Goal: Task Accomplishment & Management: Use online tool/utility

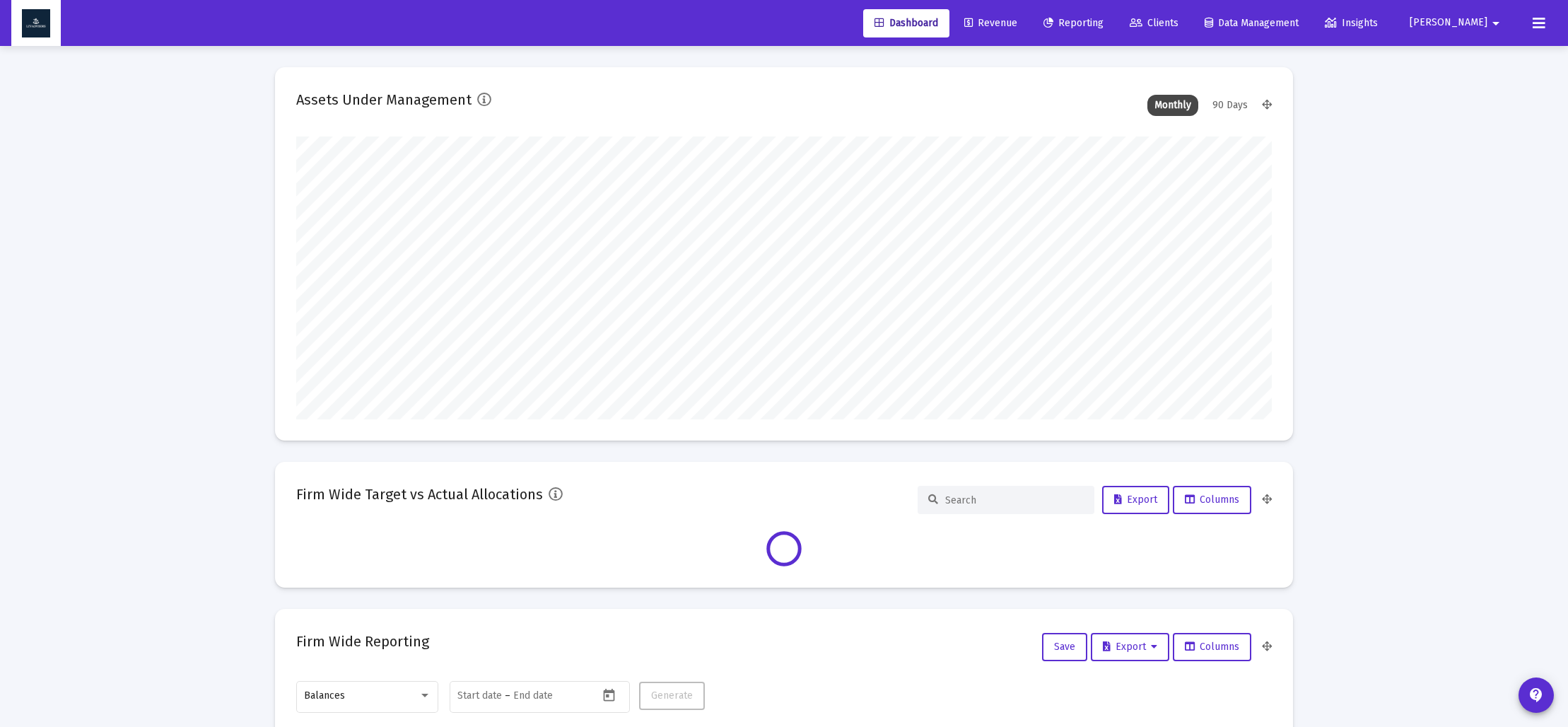
scroll to position [283, 976]
type input "[DATE]"
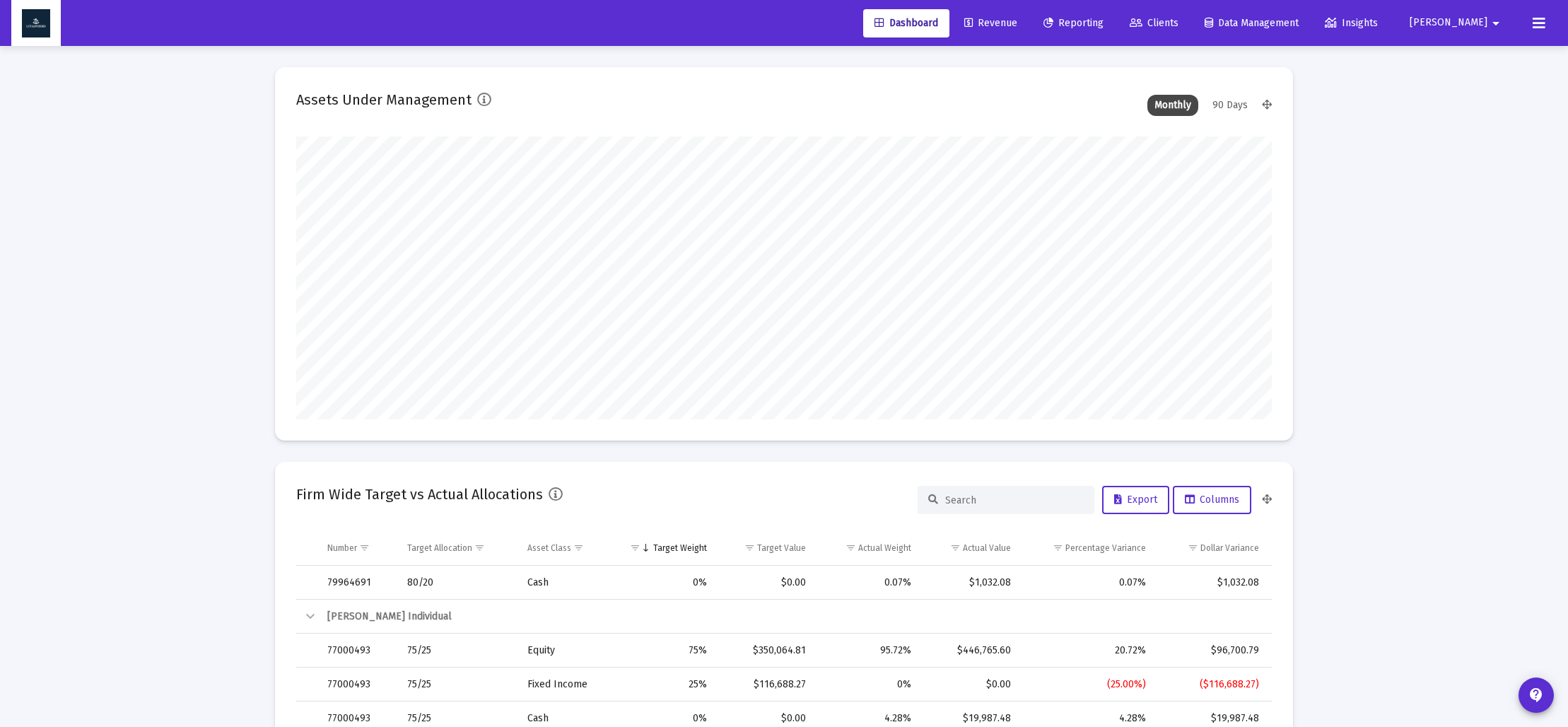
scroll to position [283, 525]
click at [1017, 19] on span "Revenue" at bounding box center [990, 23] width 53 height 12
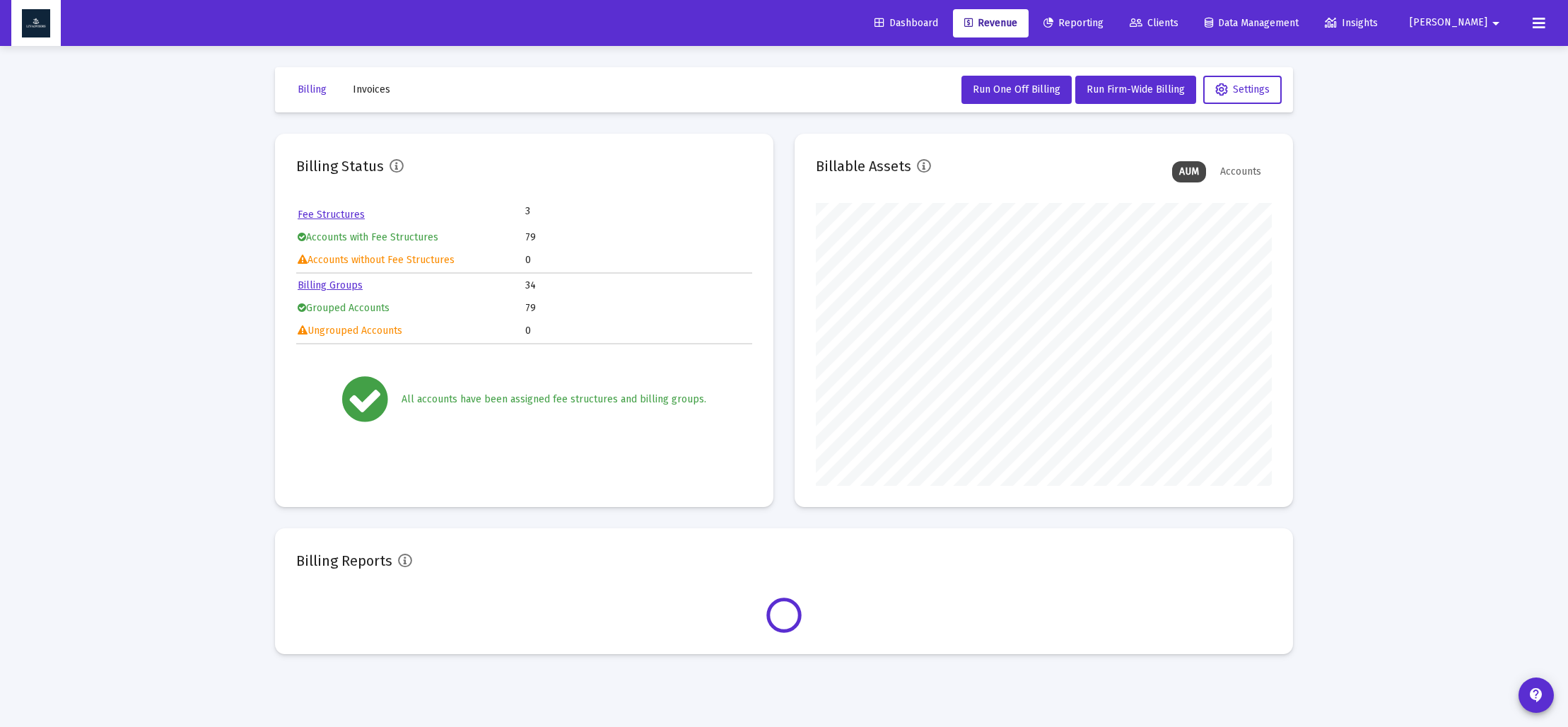
scroll to position [283, 456]
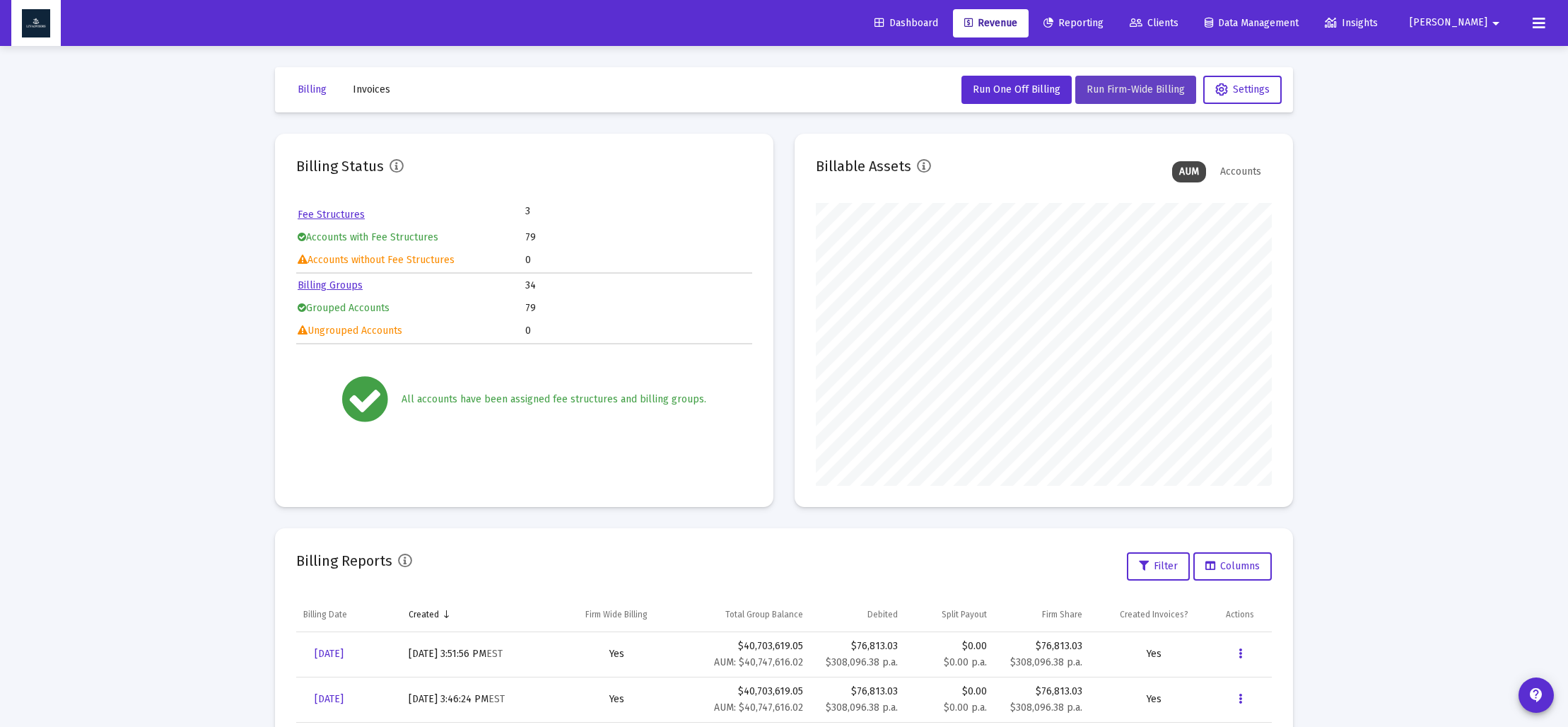
click at [1132, 95] on button "Run Firm-Wide Billing" at bounding box center [1136, 90] width 121 height 28
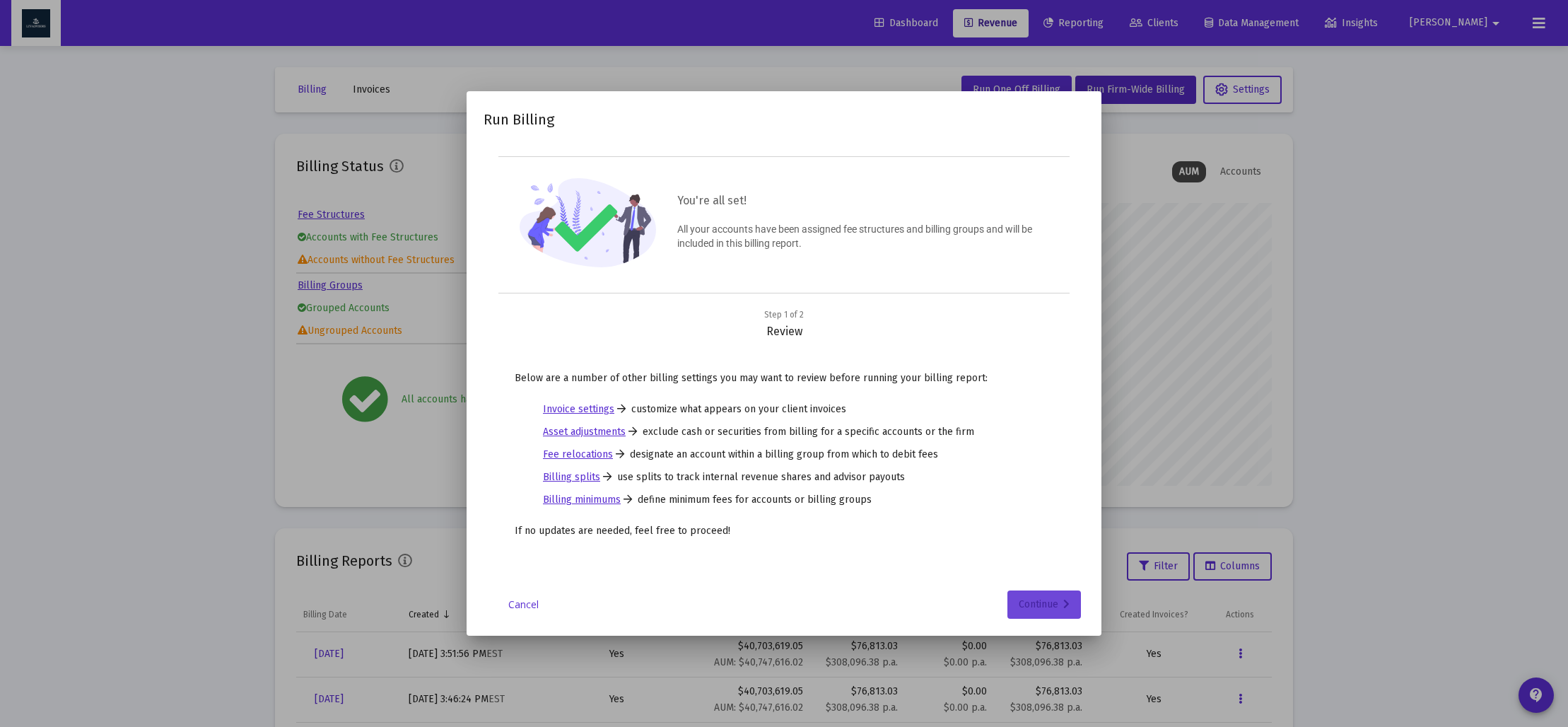
click at [1029, 607] on div "Continue" at bounding box center [1044, 605] width 51 height 28
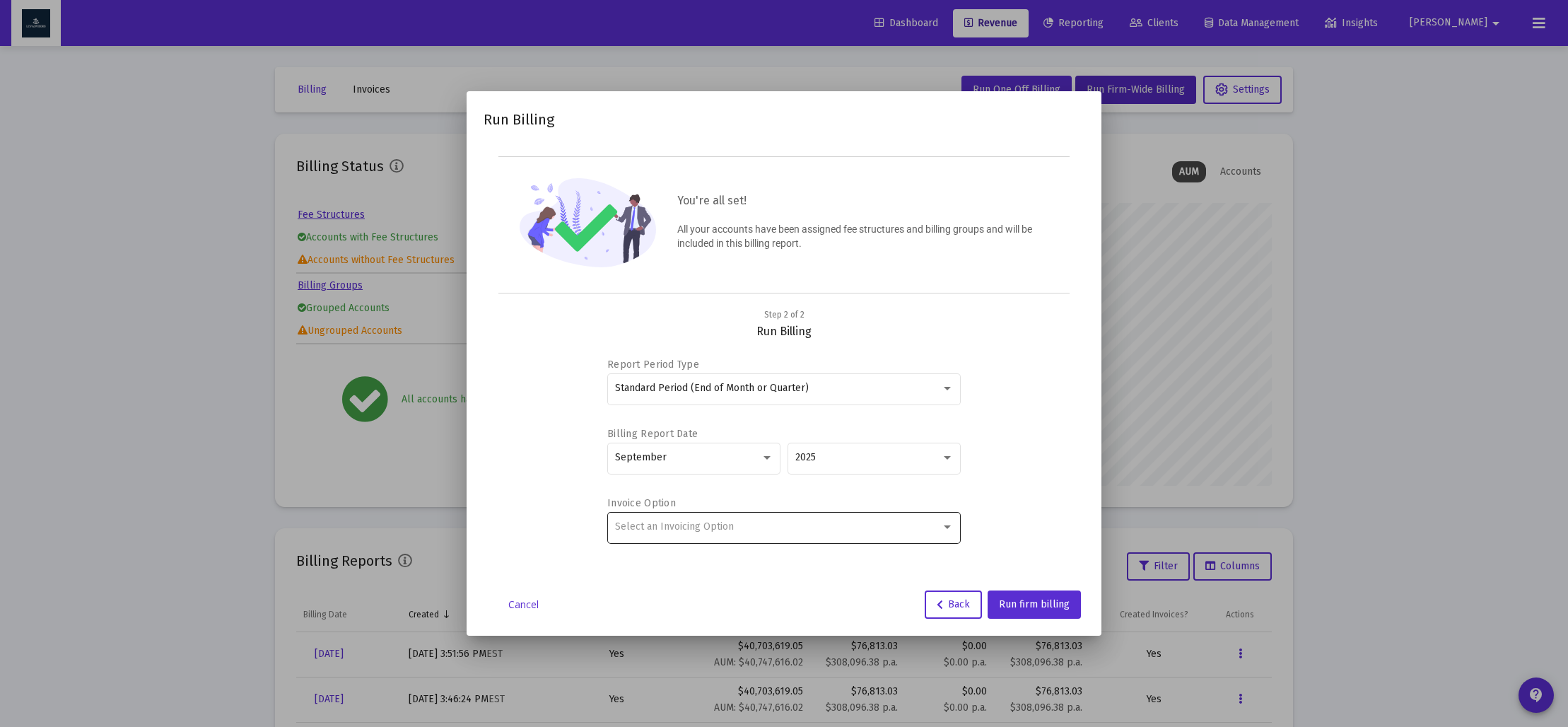
click at [755, 522] on div "Select an Invoicing Option" at bounding box center [779, 527] width 326 height 12
click at [742, 577] on span "Create Invoice by Household" at bounding box center [784, 586] width 339 height 30
click at [1024, 604] on span "Run firm billing" at bounding box center [1034, 604] width 71 height 12
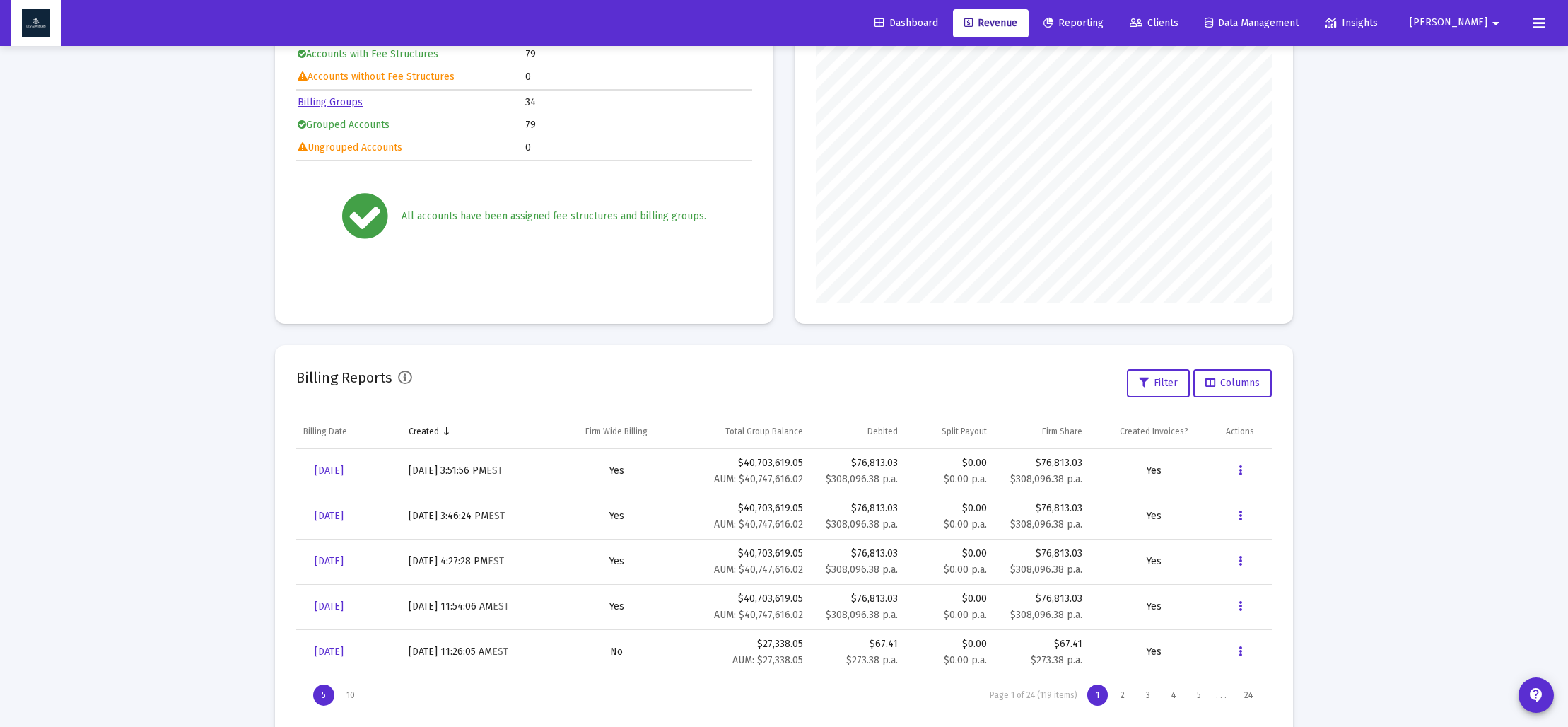
scroll to position [0, 0]
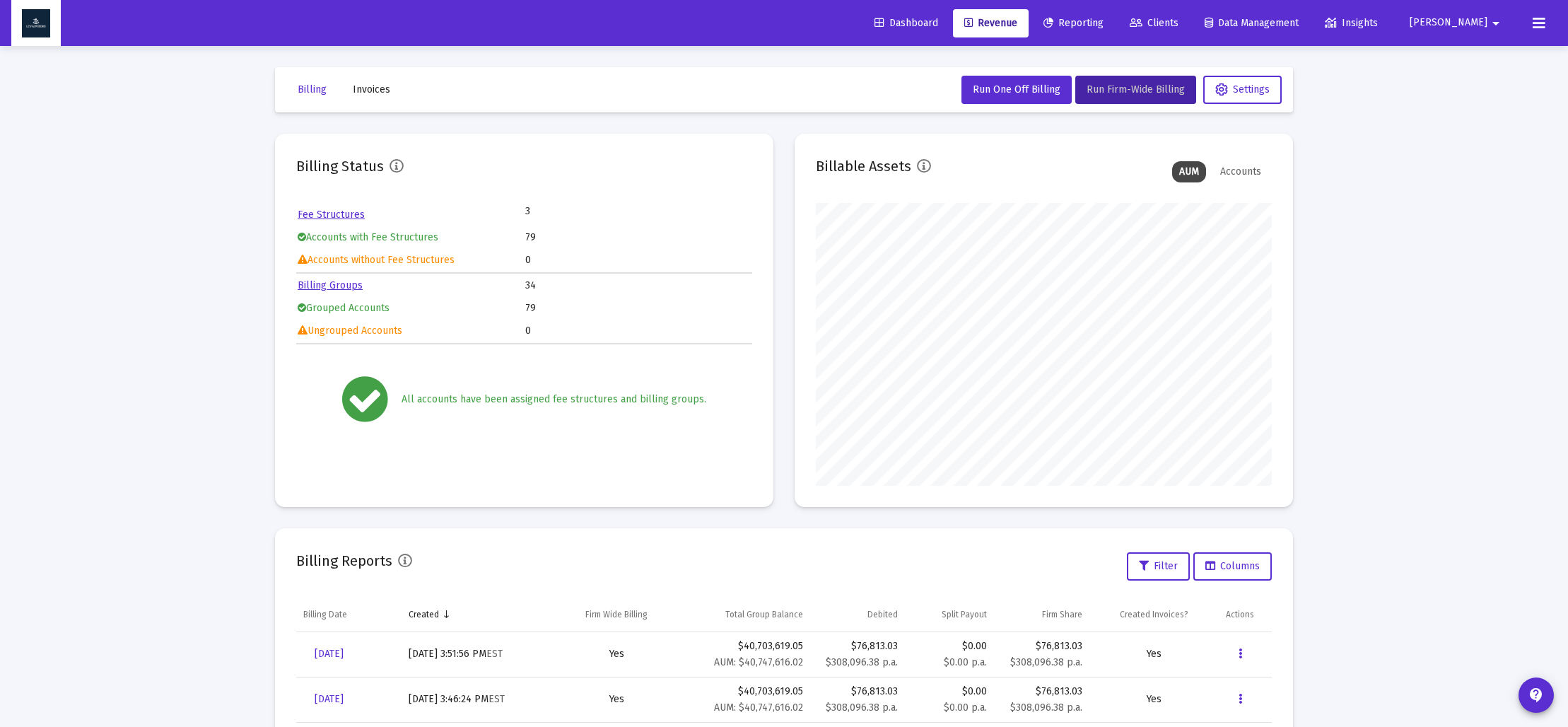
click at [385, 95] on span "Invoices" at bounding box center [371, 90] width 37 height 12
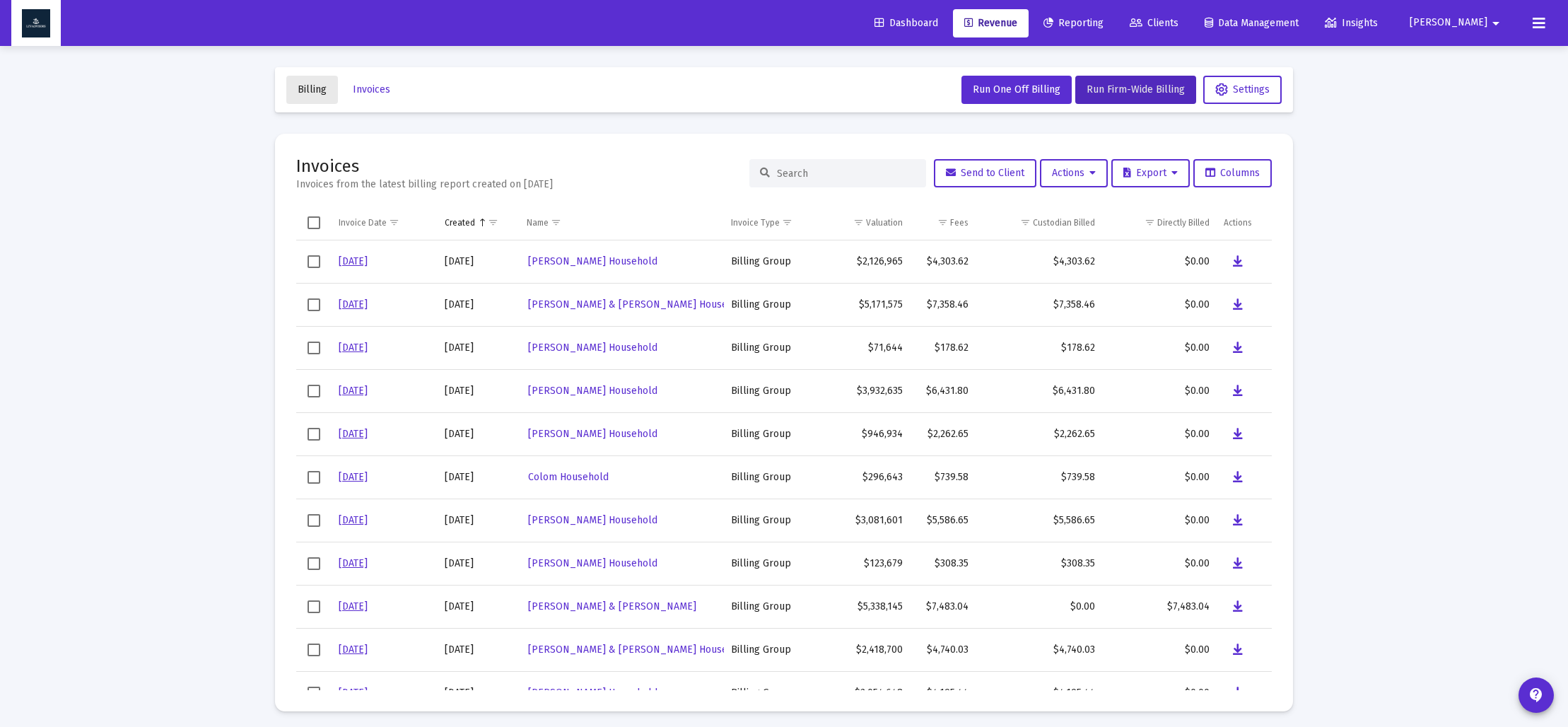
click at [316, 93] on span "Billing" at bounding box center [312, 90] width 29 height 12
